Goal: Information Seeking & Learning: Learn about a topic

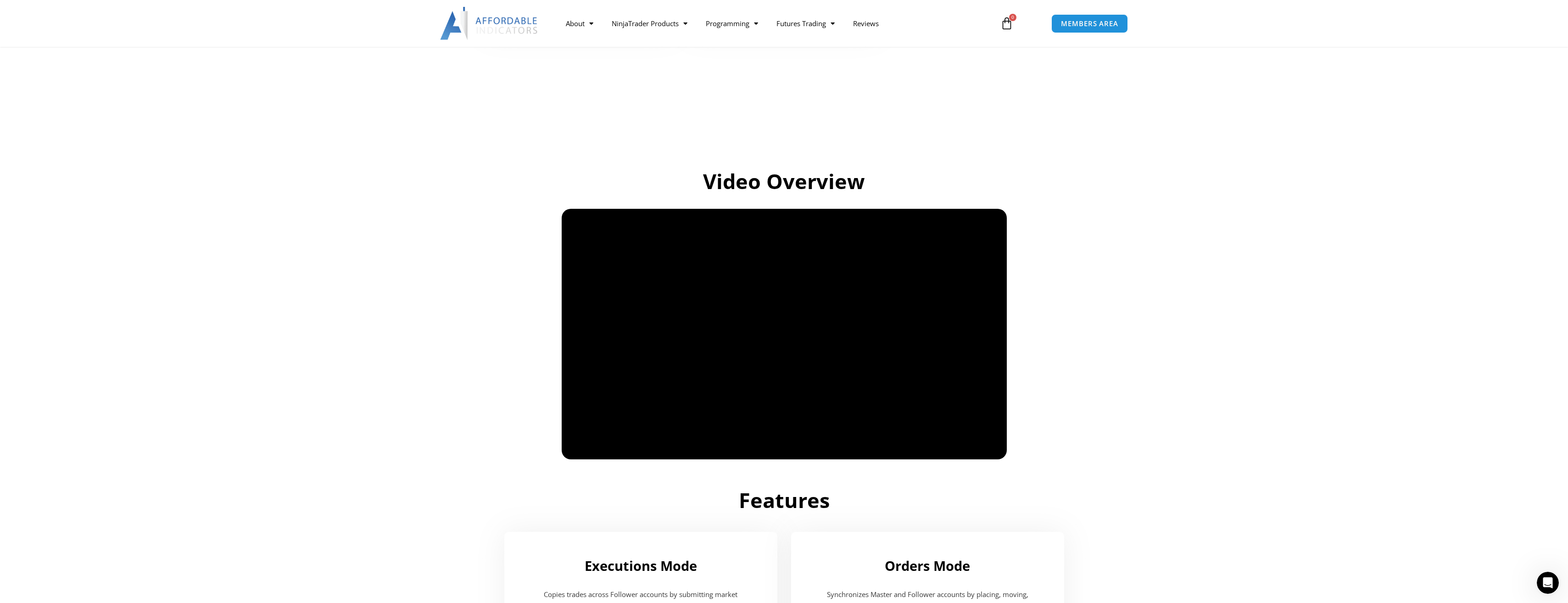
scroll to position [504, 0]
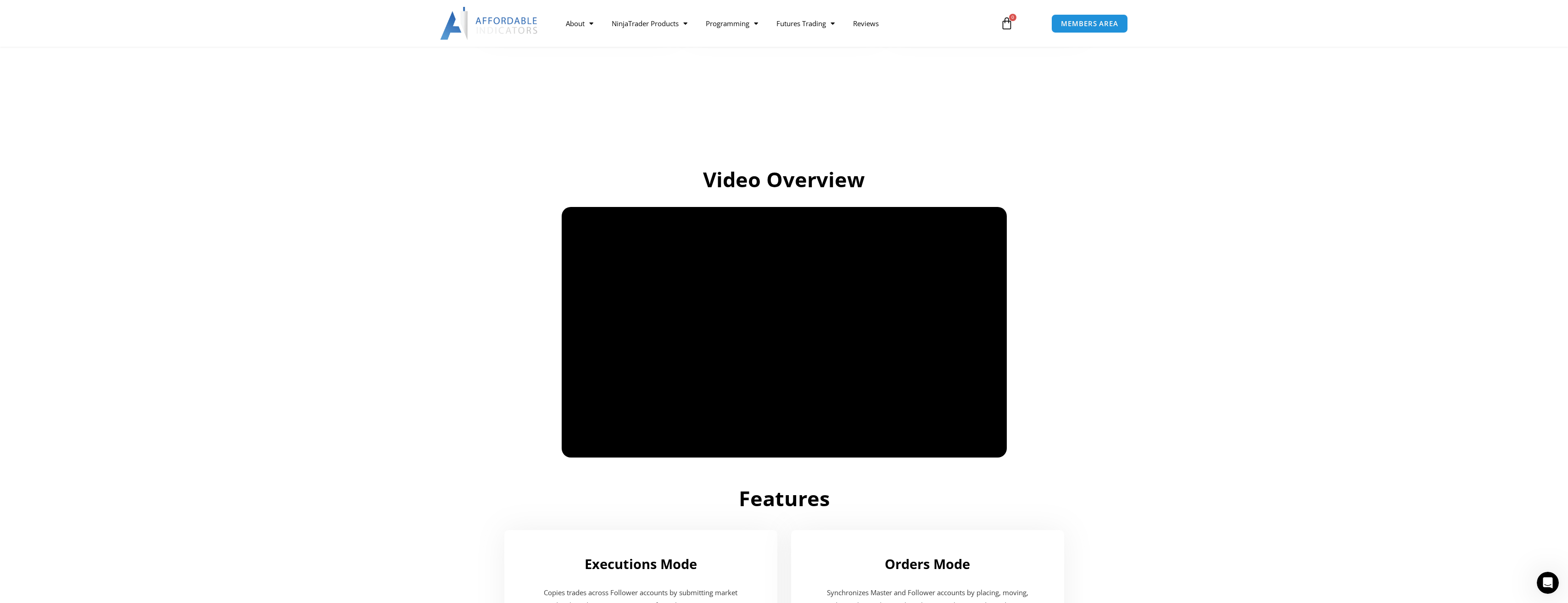
drag, startPoint x: 1238, startPoint y: 391, endPoint x: 1219, endPoint y: 391, distance: 19.0
click at [1238, 391] on section "Video Overview" at bounding box center [784, 303] width 1568 height 316
